Goal: Task Accomplishment & Management: Manage account settings

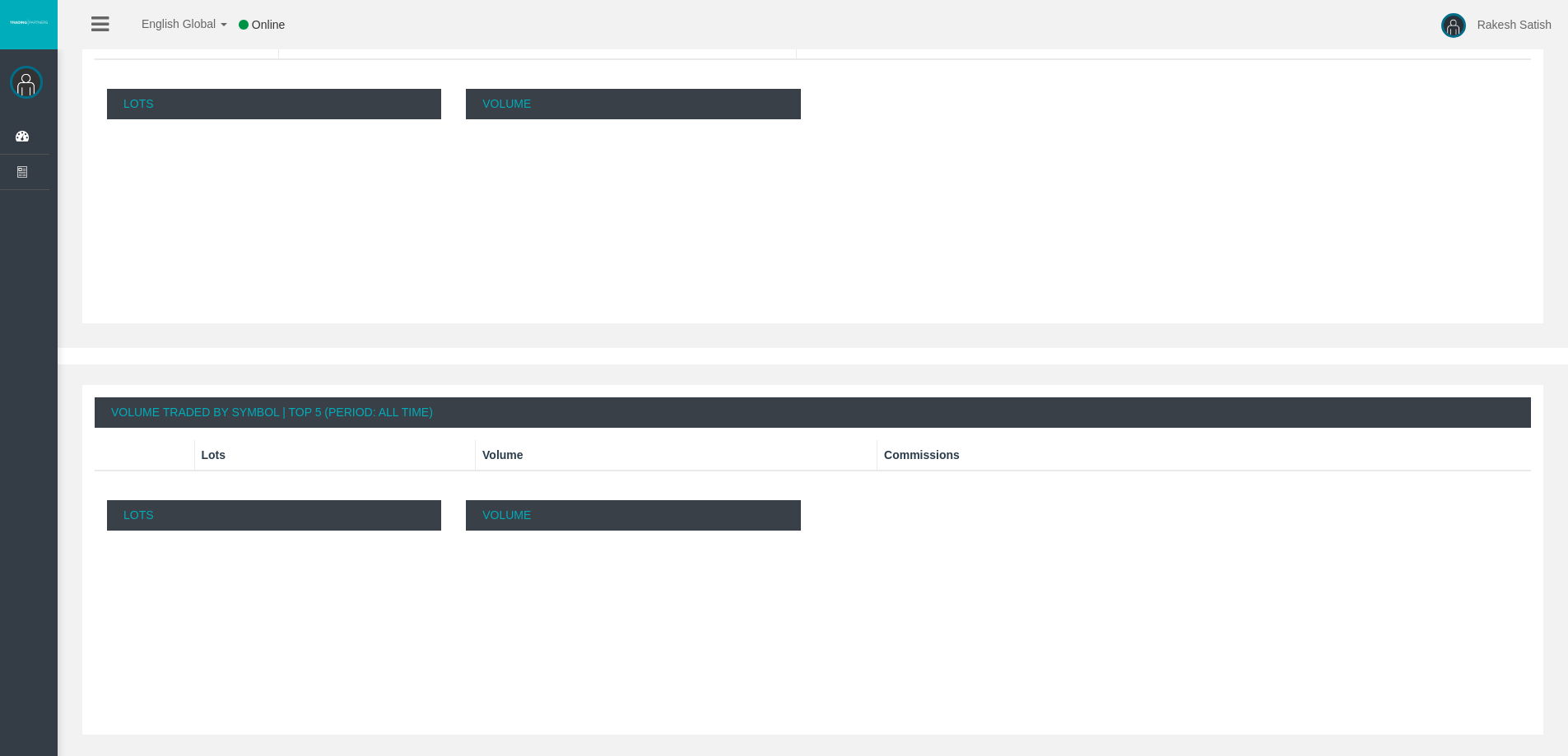
scroll to position [597, 0]
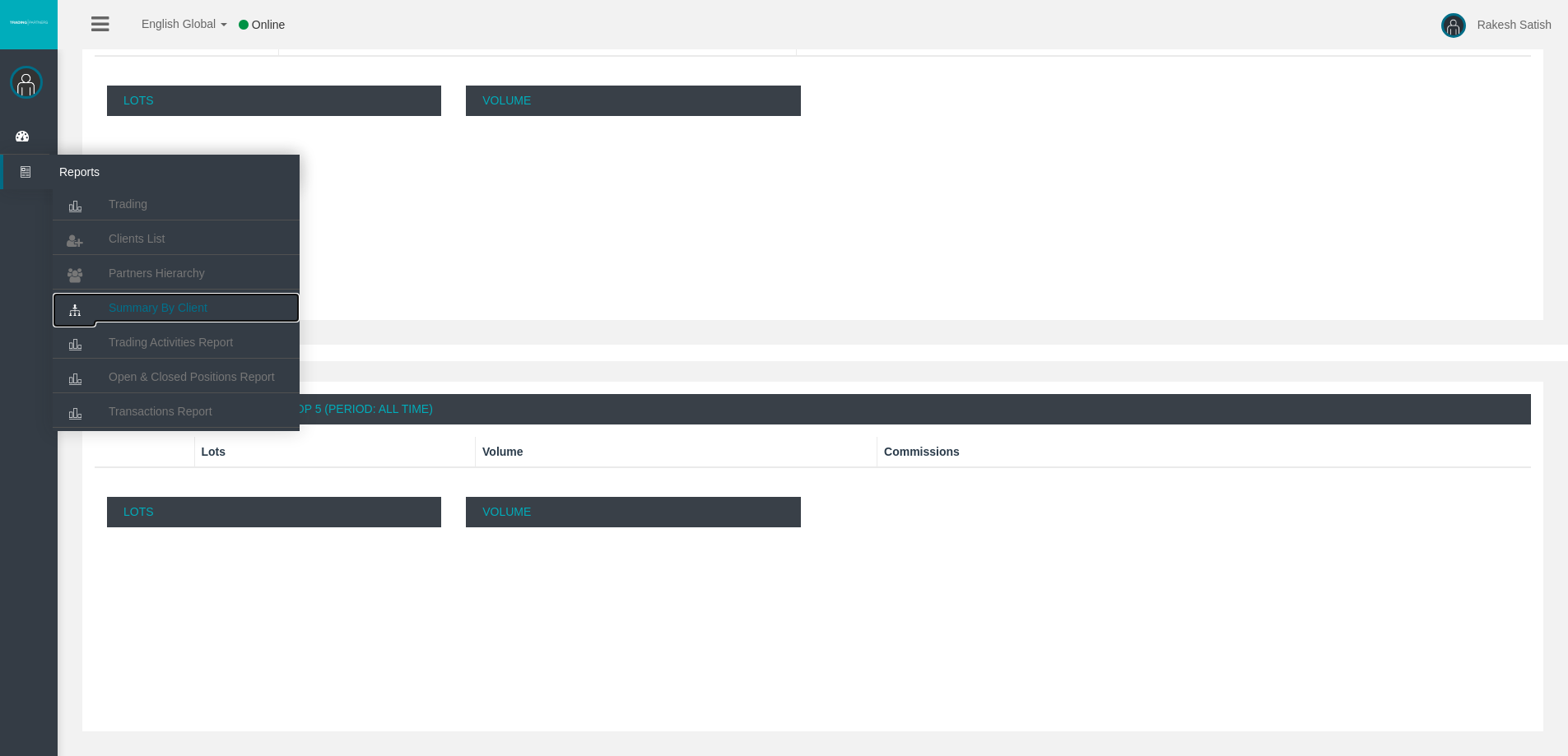
click at [191, 306] on span "Summary By Client" at bounding box center [158, 307] width 99 height 14
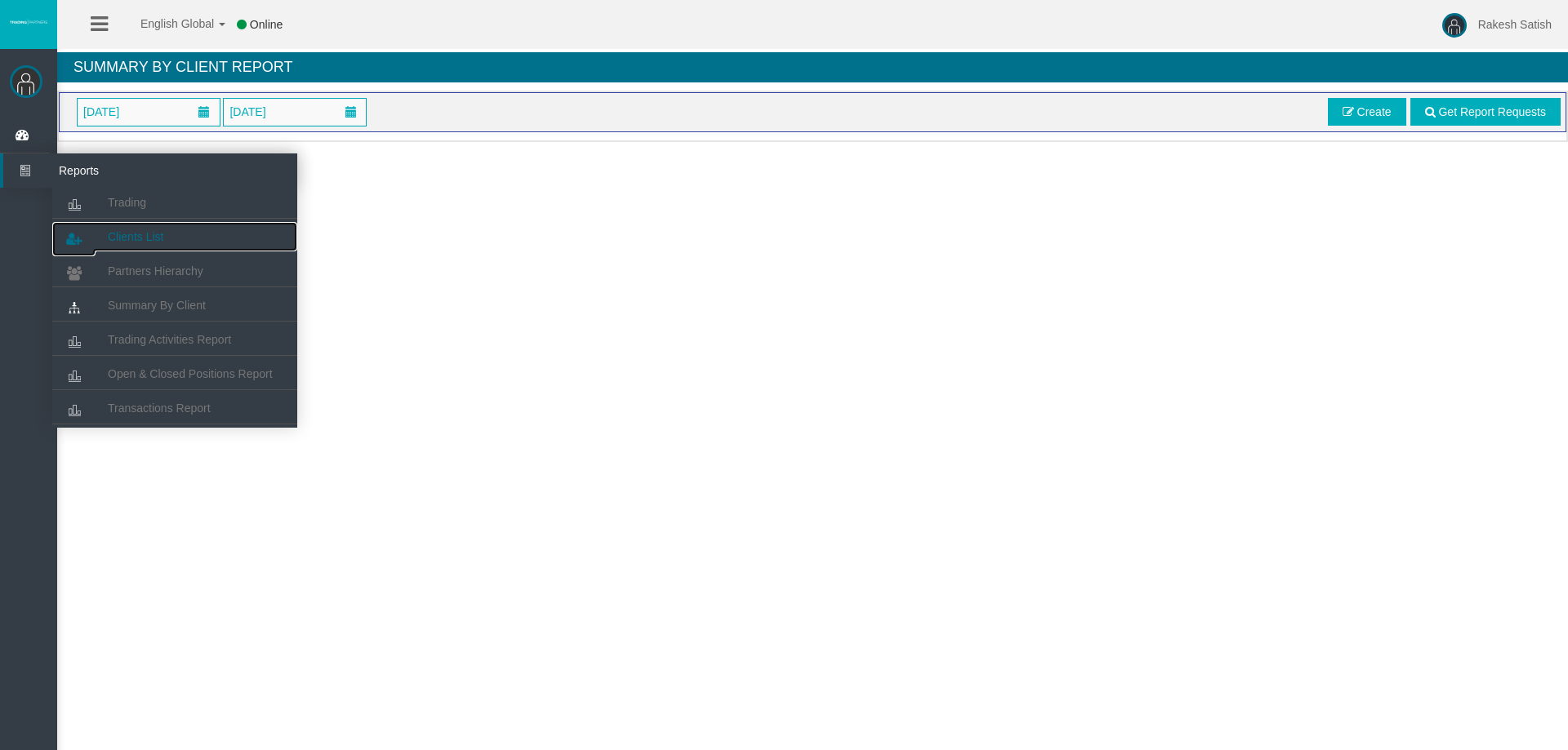
click at [147, 235] on span "Clients List" at bounding box center [135, 237] width 56 height 13
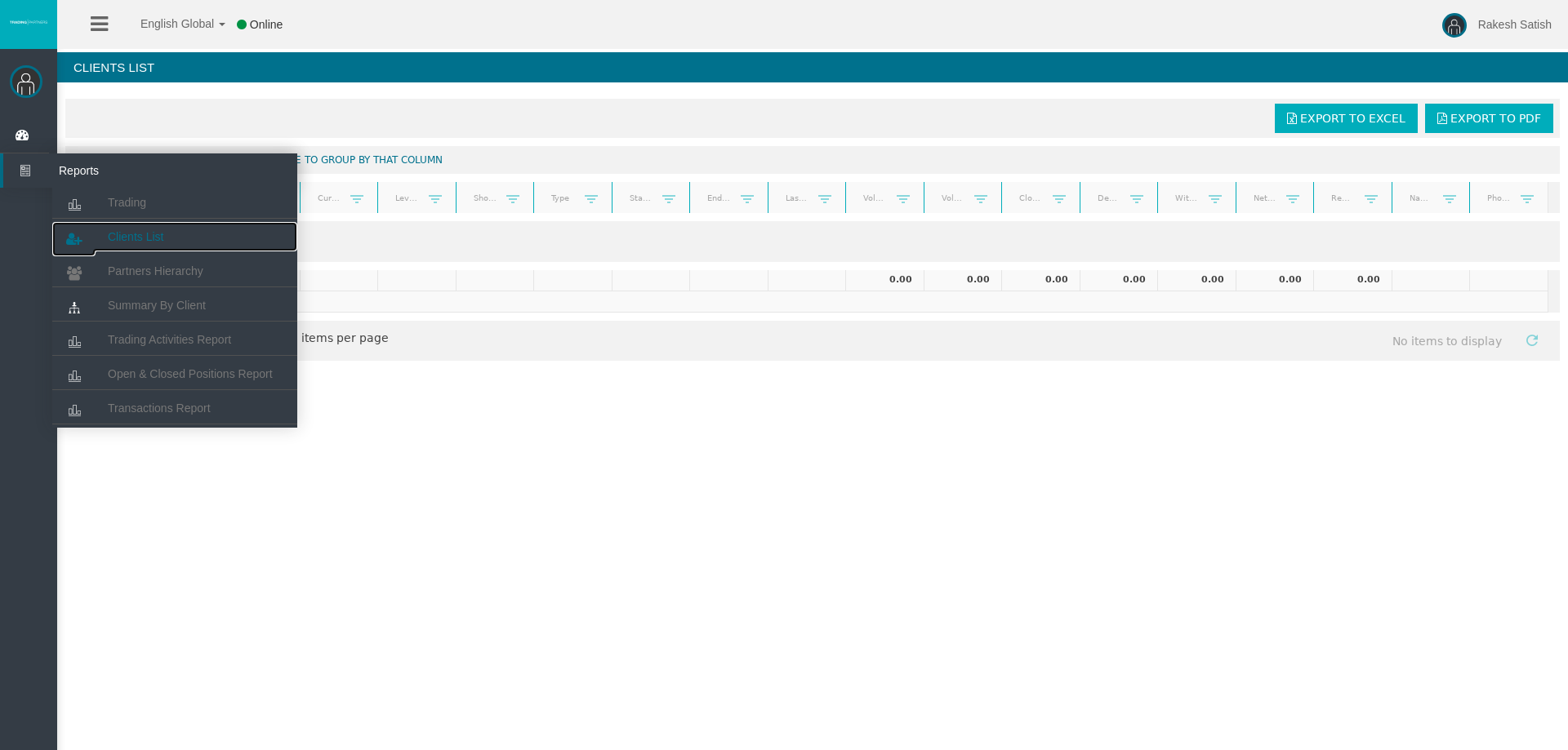
click at [183, 244] on link "Clients List" at bounding box center [174, 236] width 245 height 30
click at [133, 235] on span "Clients List" at bounding box center [135, 237] width 56 height 13
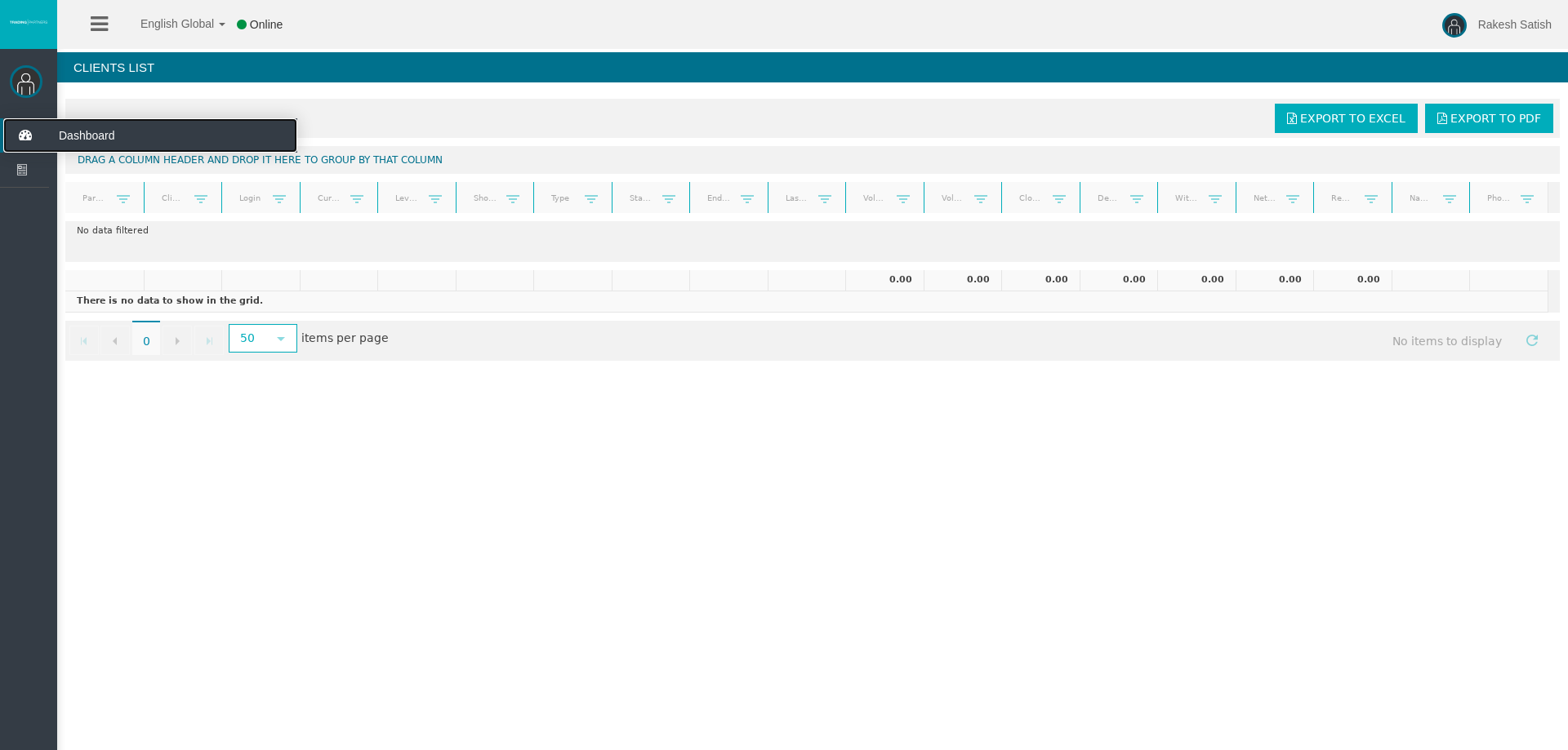
click at [32, 132] on icon at bounding box center [24, 135] width 43 height 35
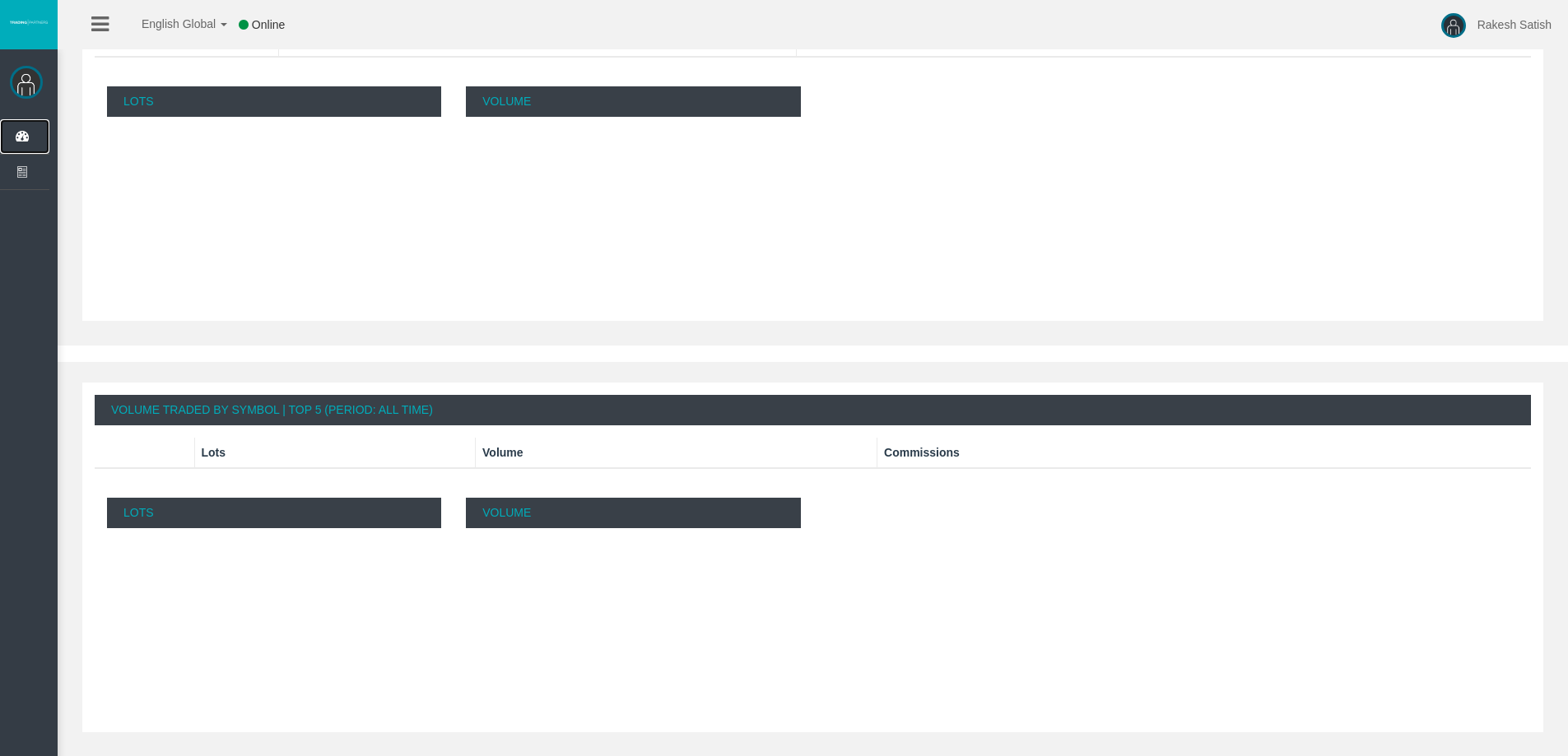
scroll to position [597, 0]
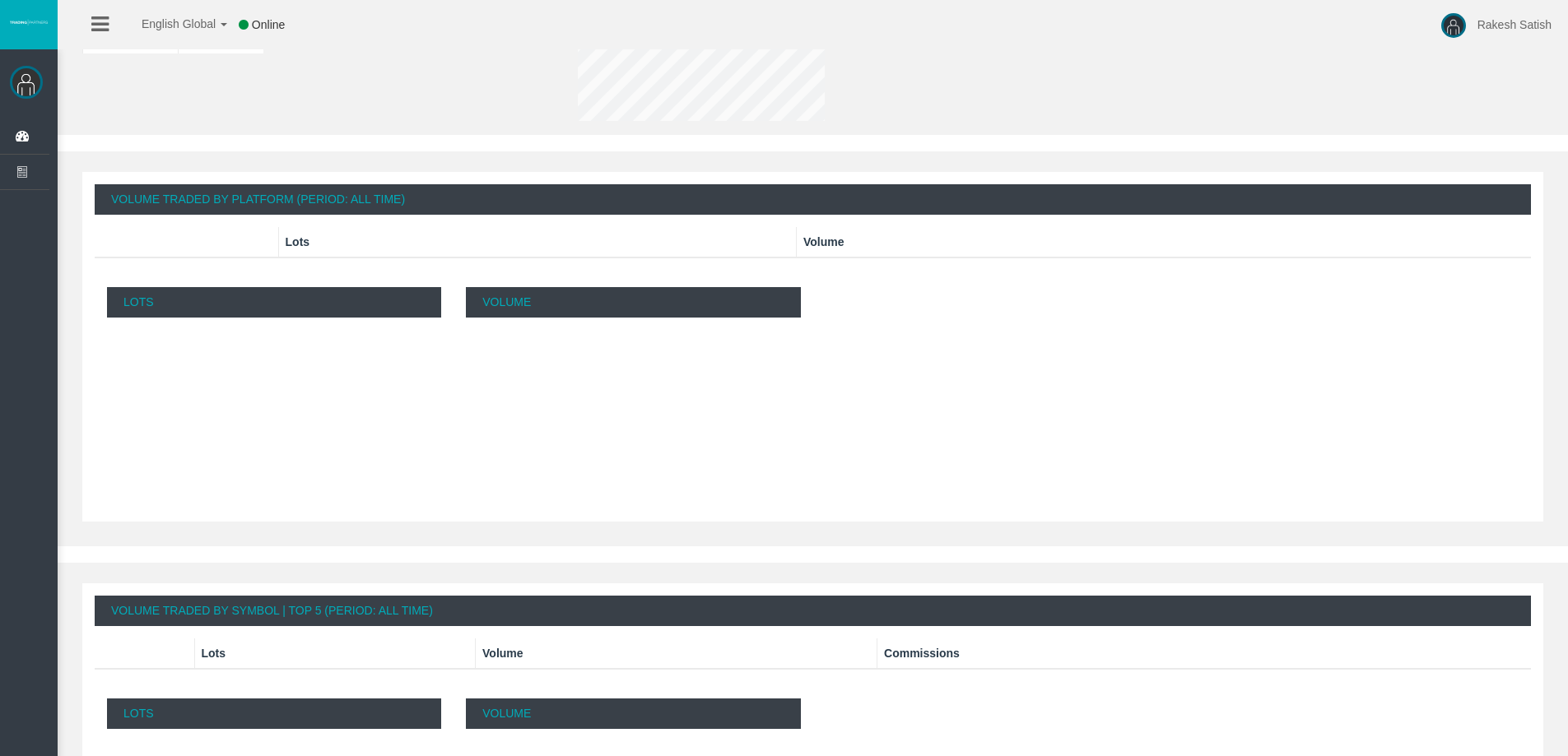
scroll to position [597, 0]
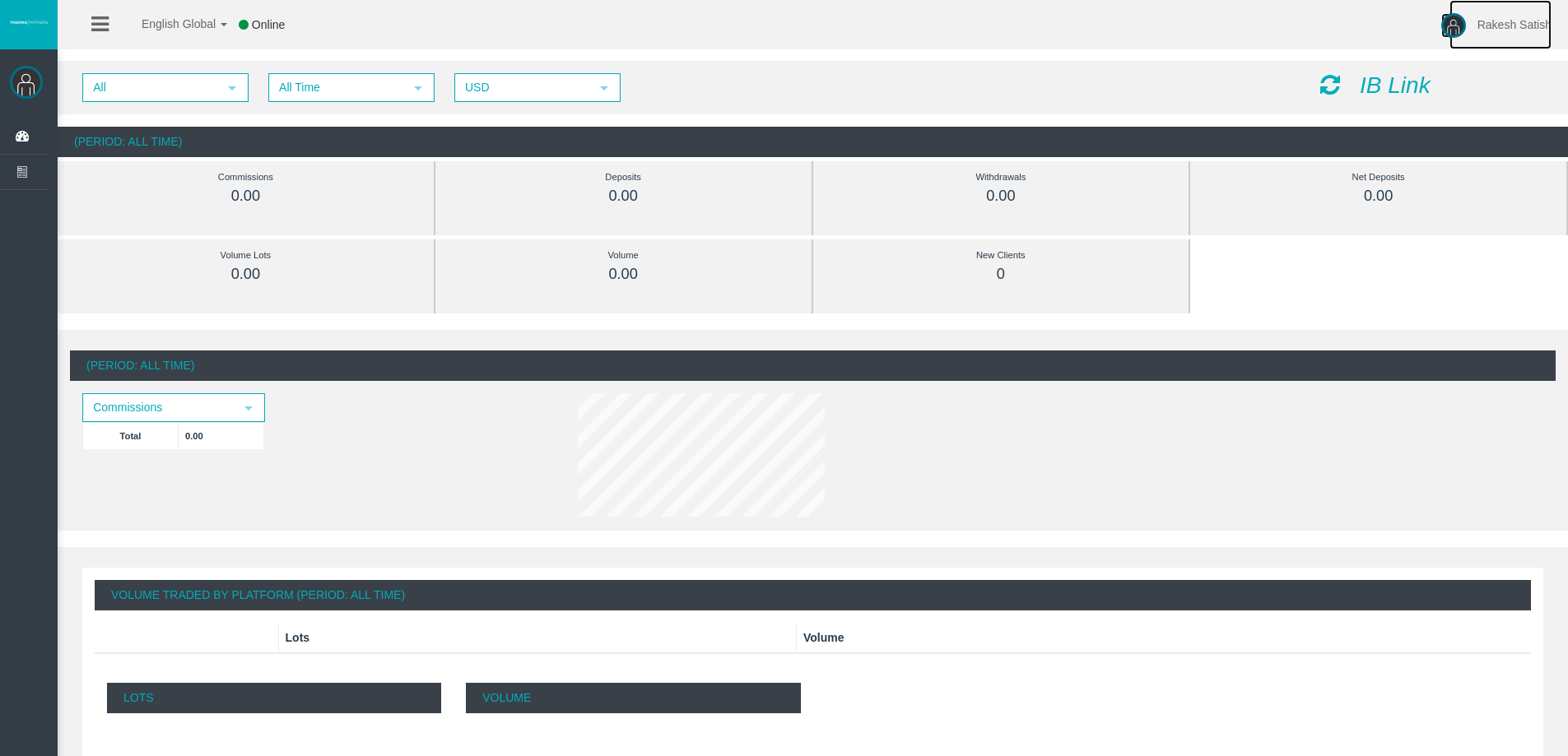
click at [1458, 28] on img at bounding box center [1454, 26] width 25 height 25
click at [1306, 33] on div "English Global 简体中文 English Global 日本語 한국어 Online Rakesh Satish Help Log Out" at bounding box center [784, 24] width 1568 height 49
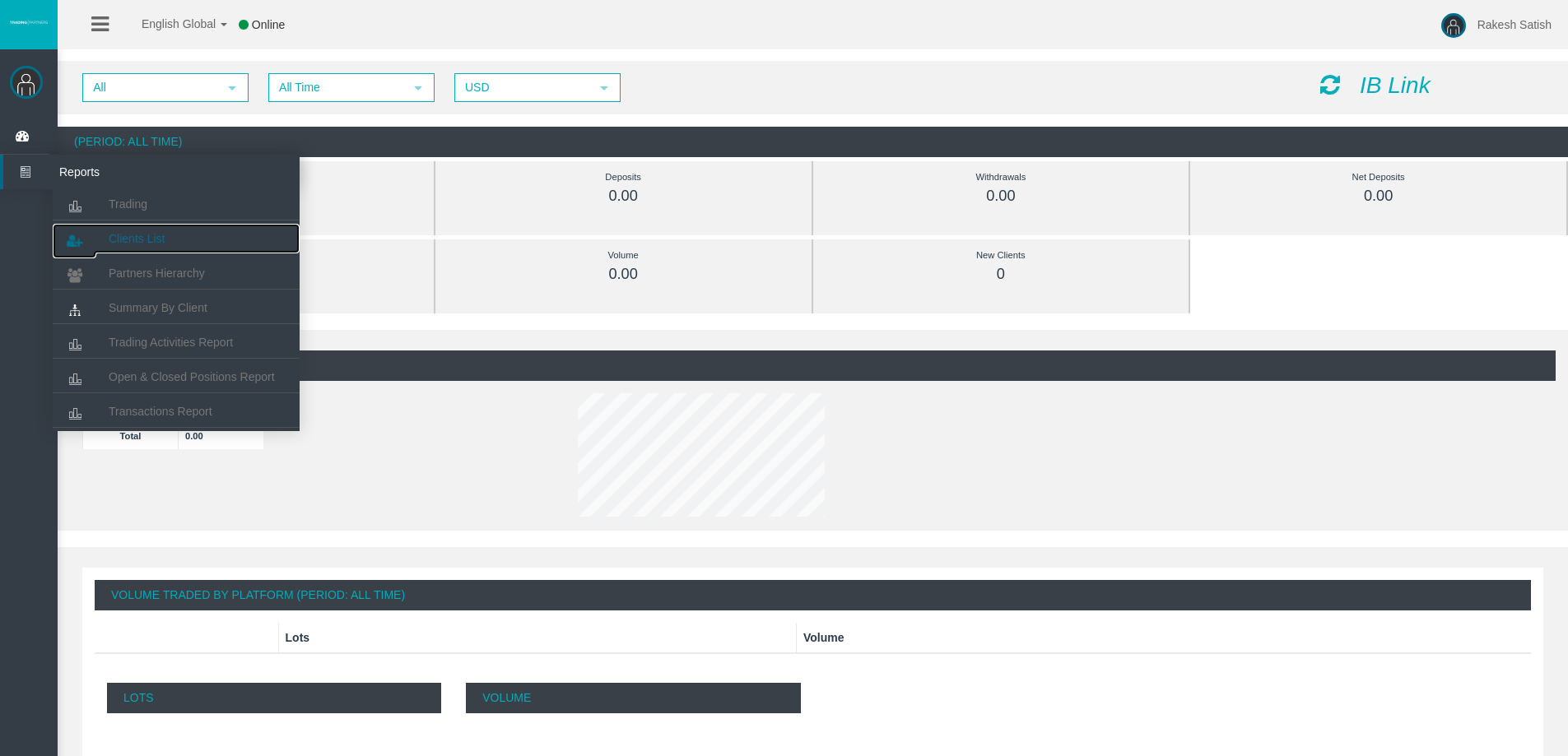
click at [165, 245] on link "Clients List" at bounding box center [175, 238] width 247 height 30
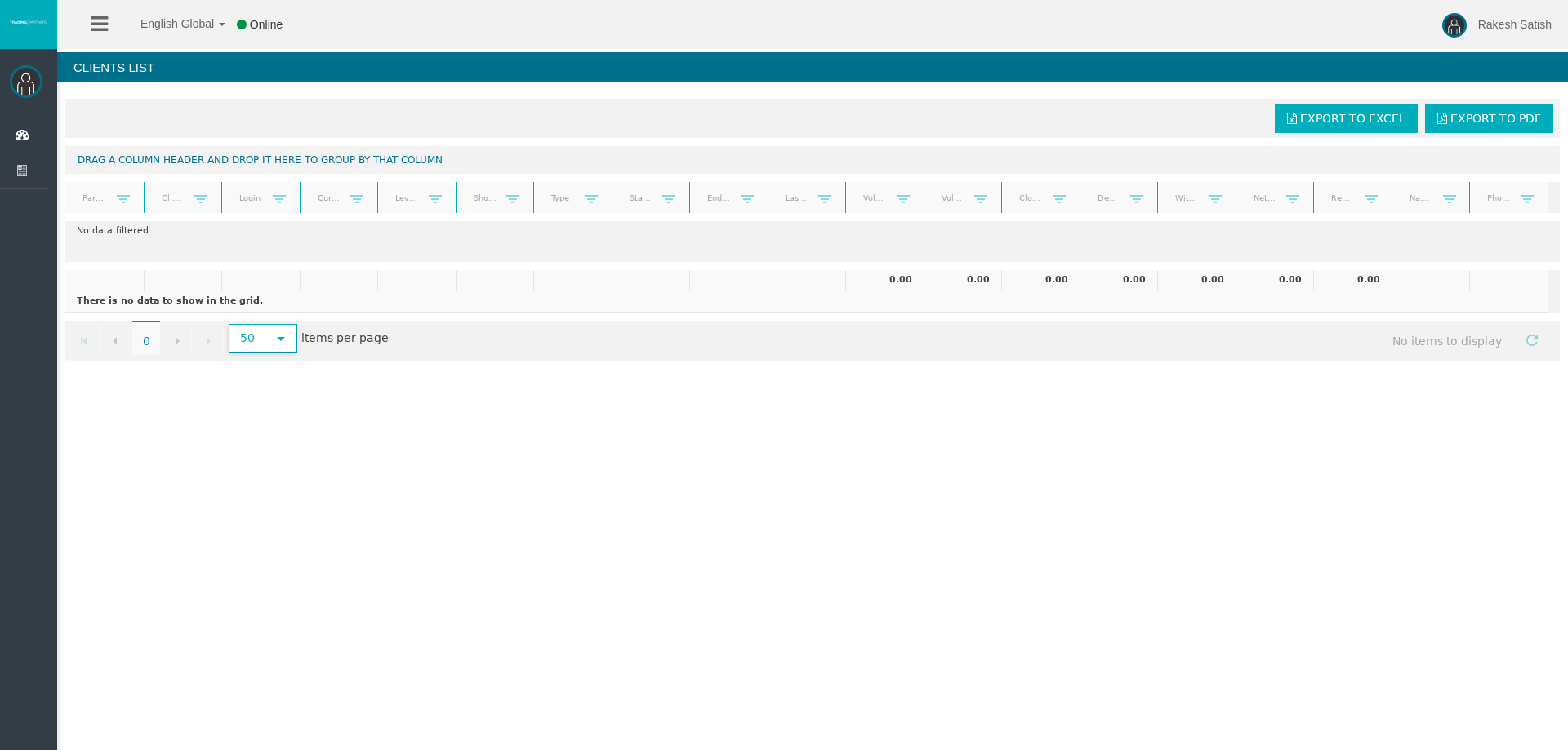
click at [249, 329] on span "50" at bounding box center [248, 339] width 36 height 25
click at [267, 394] on li "100" at bounding box center [261, 392] width 64 height 26
click at [97, 23] on icon at bounding box center [99, 23] width 17 height 20
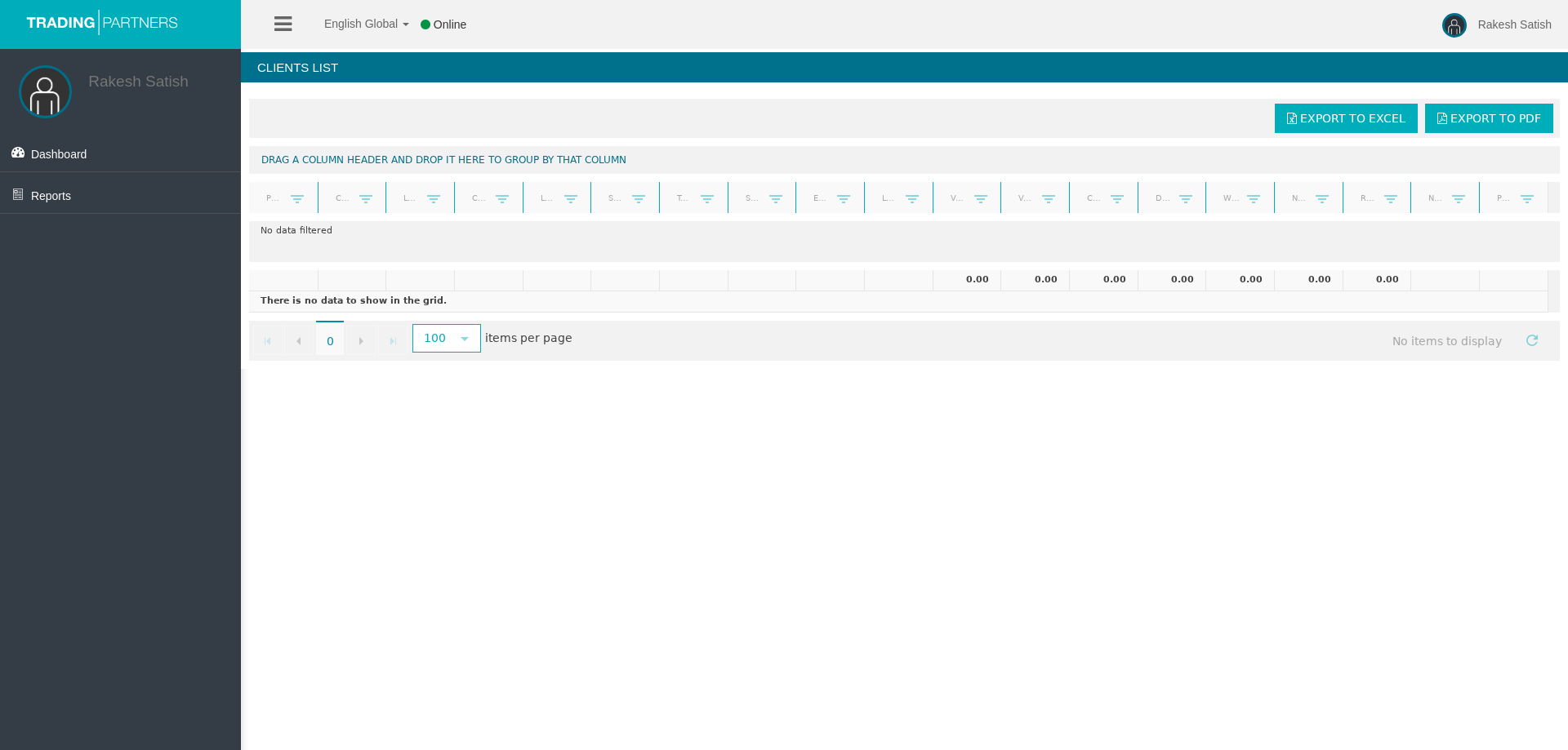
click at [36, 99] on img at bounding box center [45, 91] width 53 height 53
click at [116, 25] on img at bounding box center [102, 22] width 163 height 27
click at [93, 19] on img at bounding box center [102, 22] width 163 height 27
click at [279, 23] on icon at bounding box center [283, 23] width 17 height 20
